Goal: Task Accomplishment & Management: Manage account settings

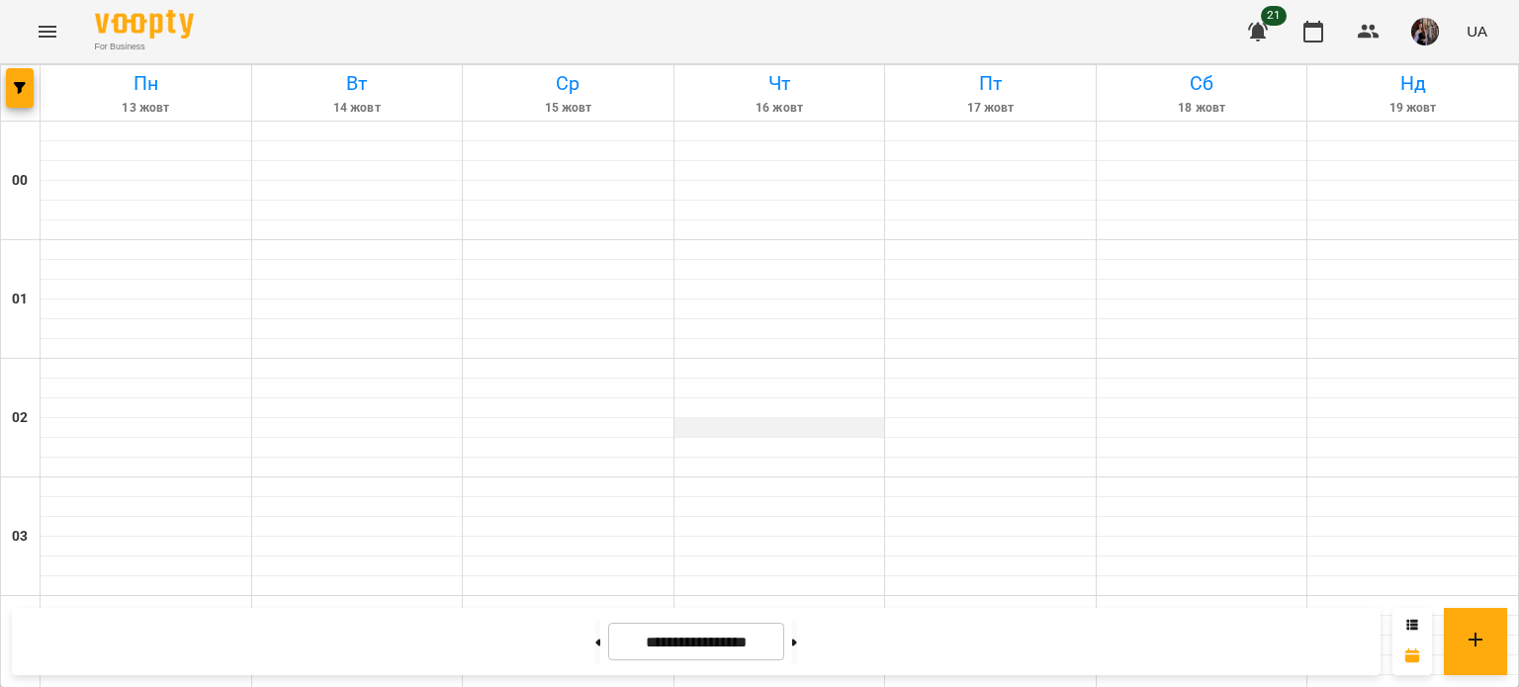
scroll to position [2186, 0]
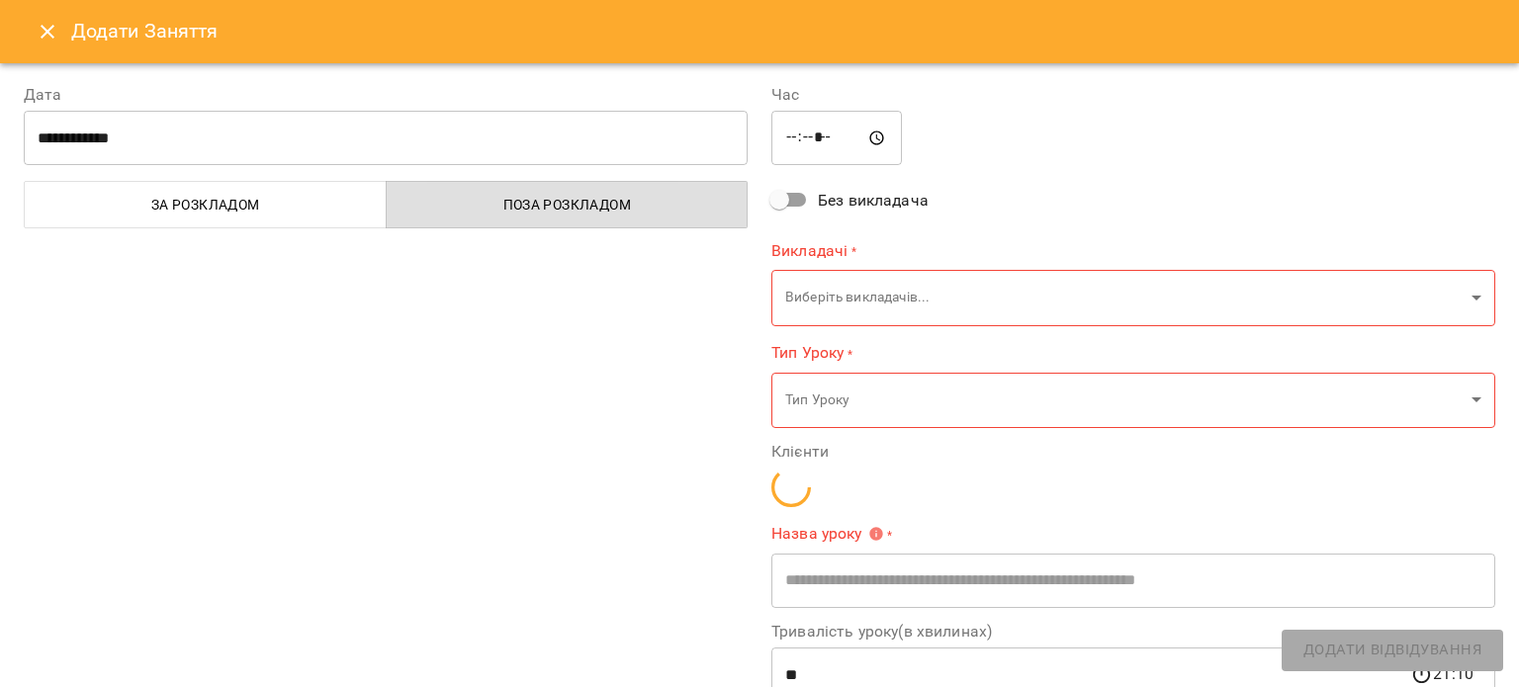
type input "**********"
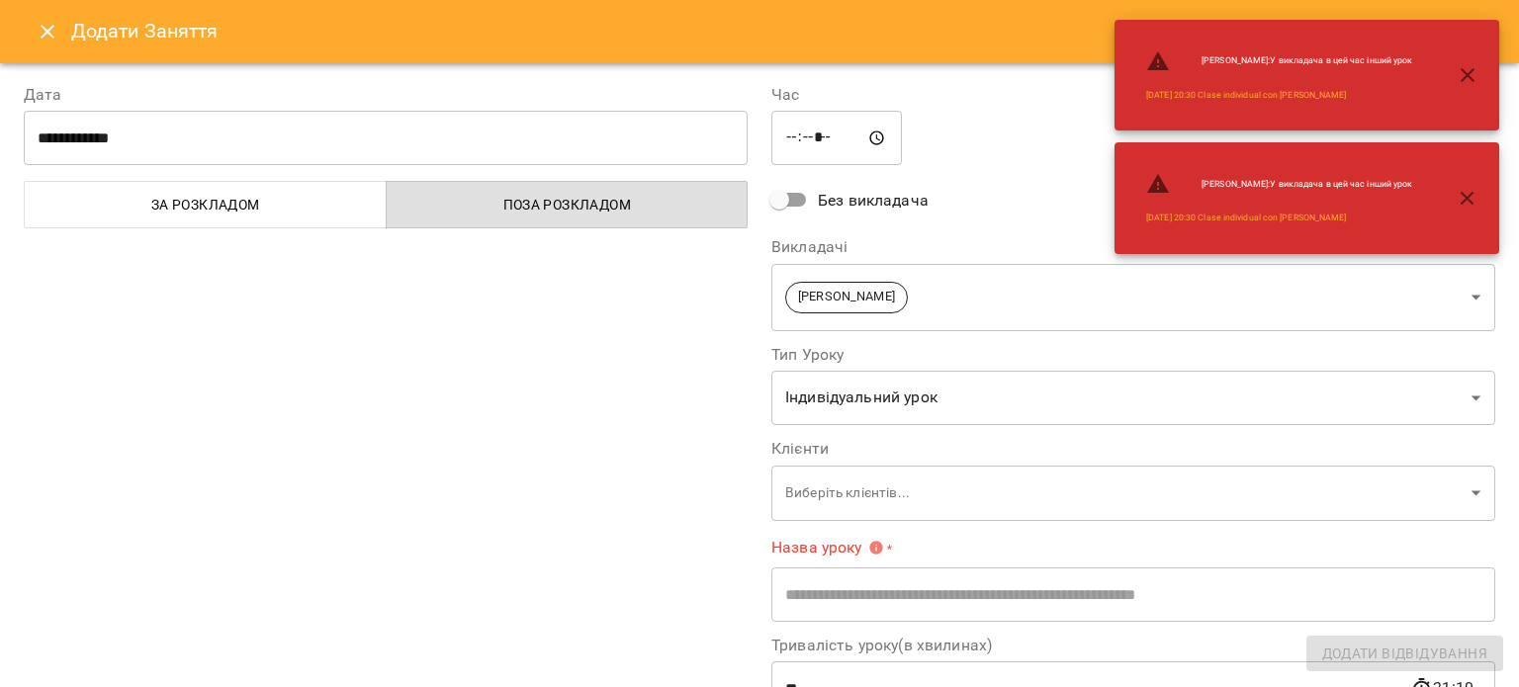
click at [52, 47] on button "Close" at bounding box center [47, 31] width 47 height 47
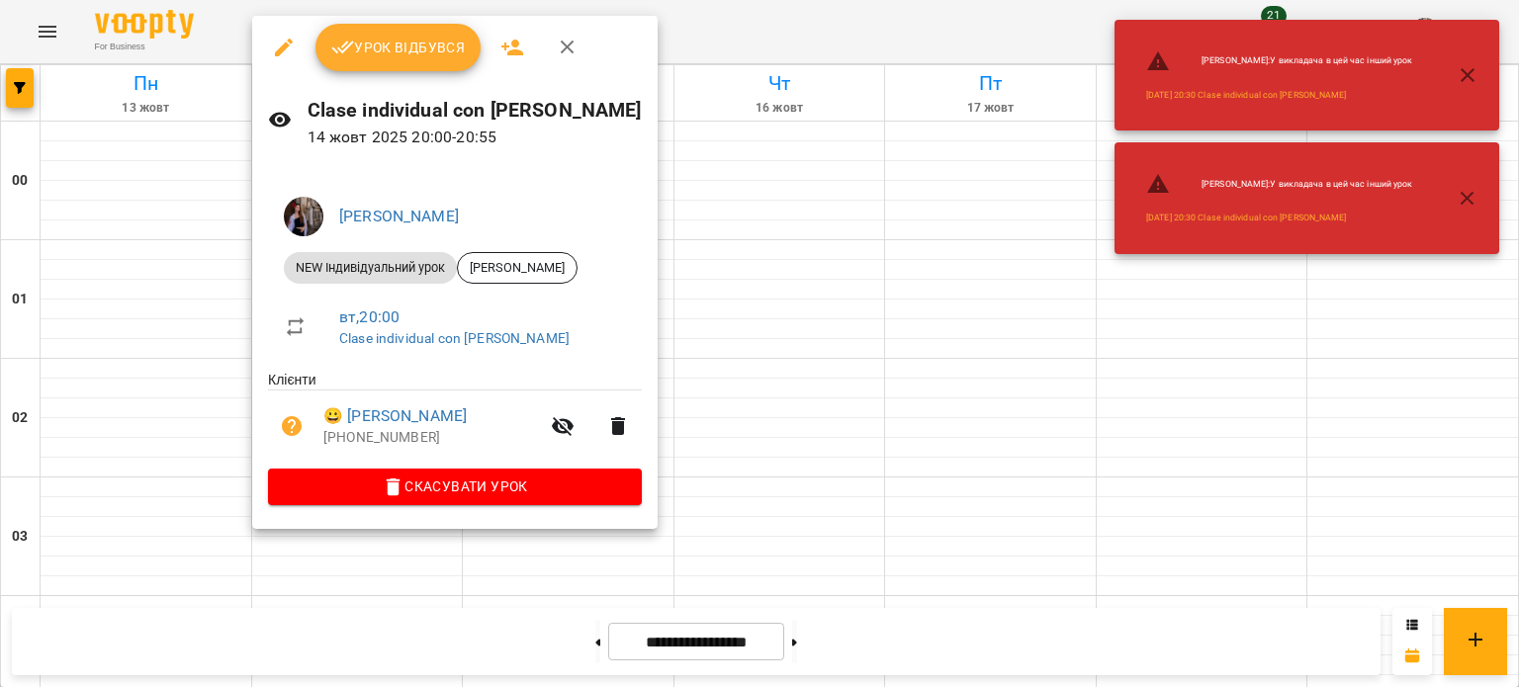
click at [412, 60] on button "Урок відбувся" at bounding box center [398, 47] width 166 height 47
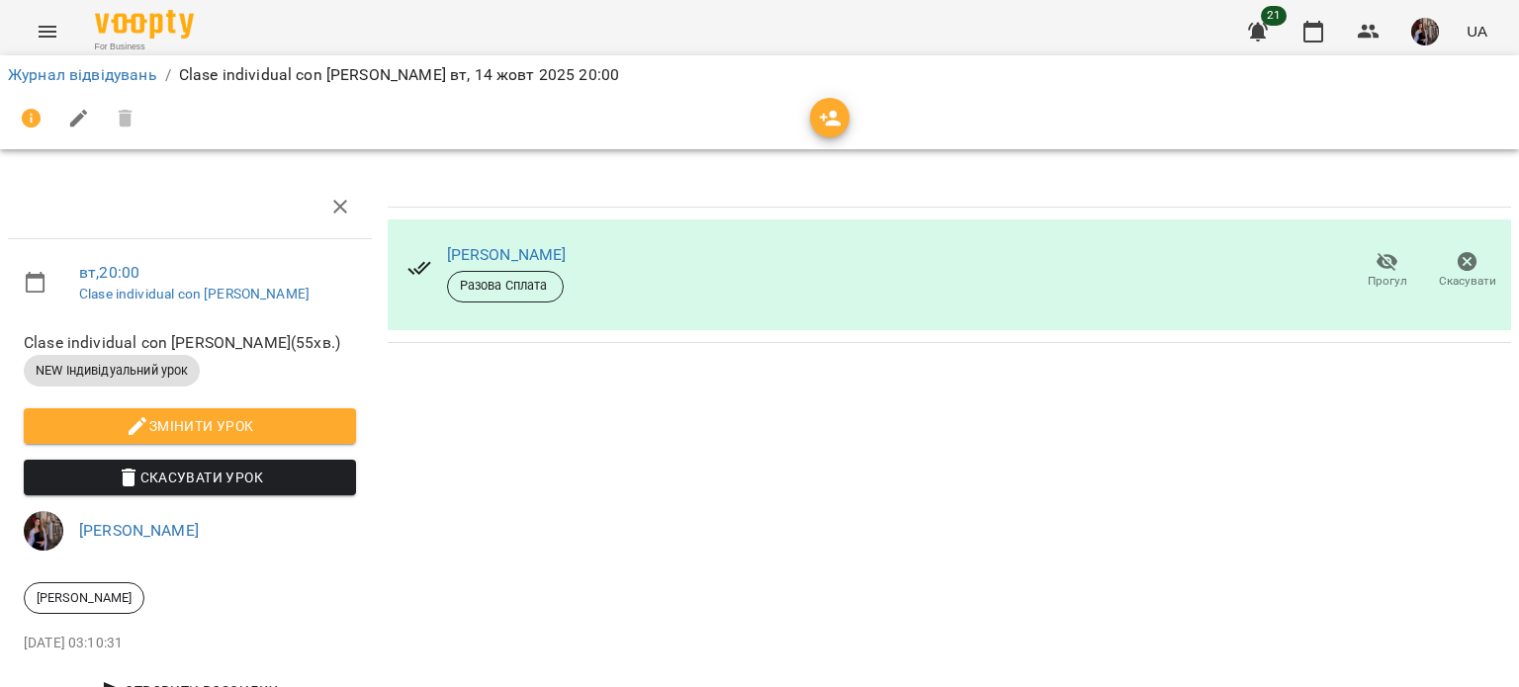
click at [833, 103] on button "button" at bounding box center [830, 118] width 40 height 40
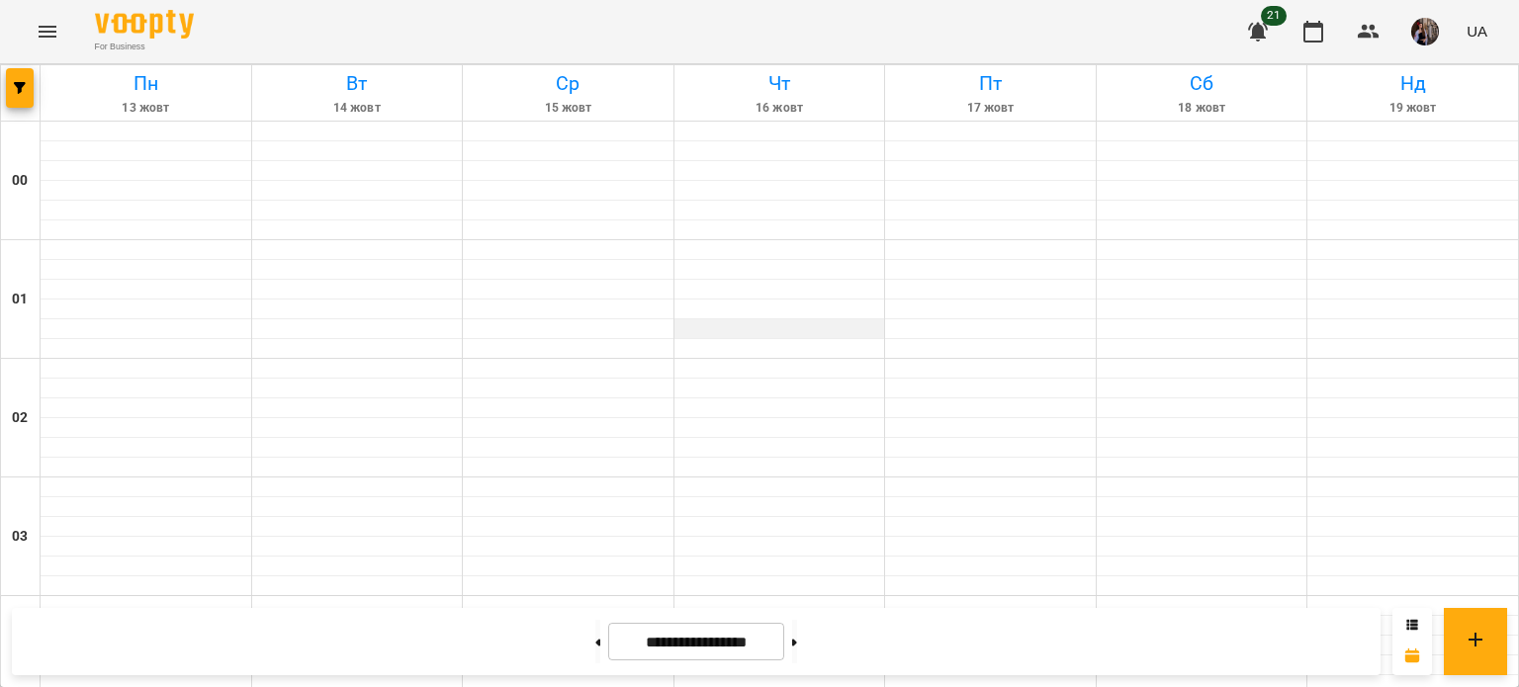
scroll to position [923, 0]
